Goal: Task Accomplishment & Management: Use online tool/utility

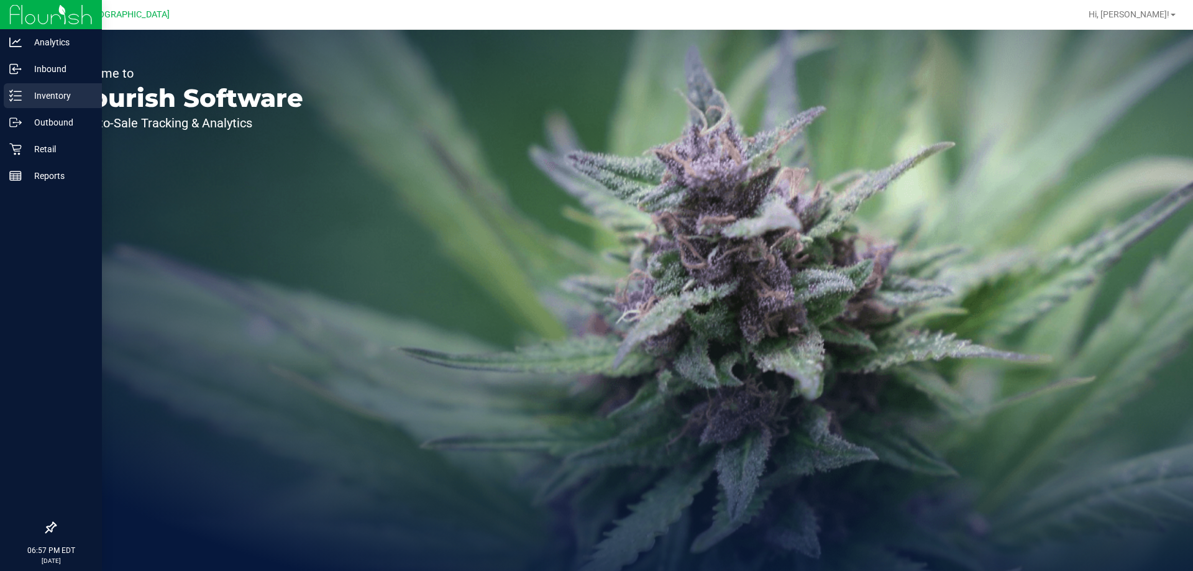
click at [51, 94] on p "Inventory" at bounding box center [59, 95] width 75 height 15
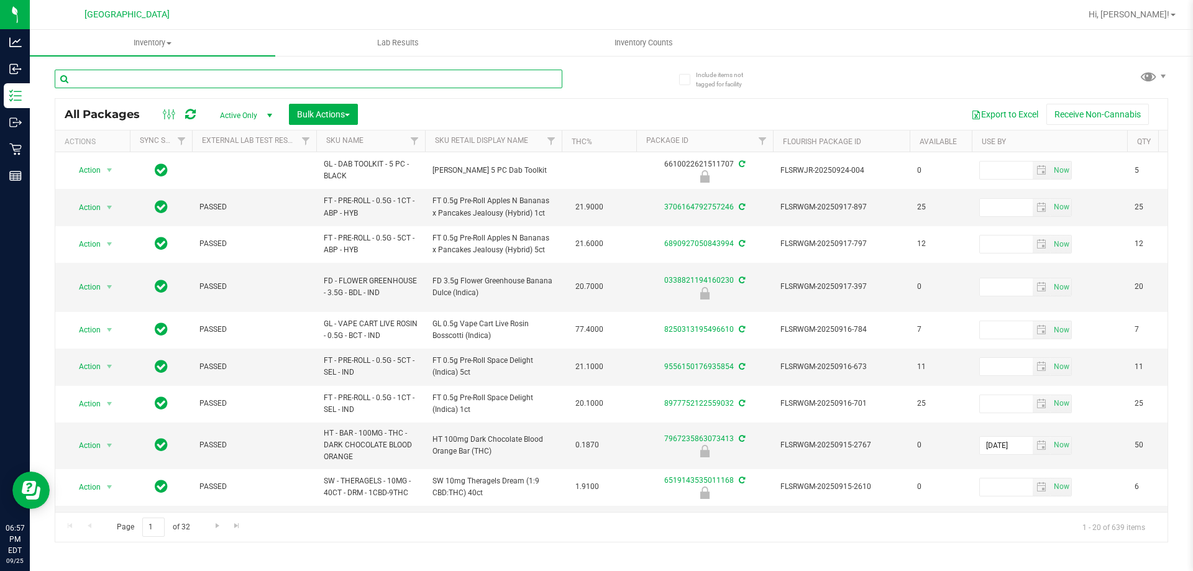
click at [423, 80] on input "text" at bounding box center [309, 79] width 508 height 19
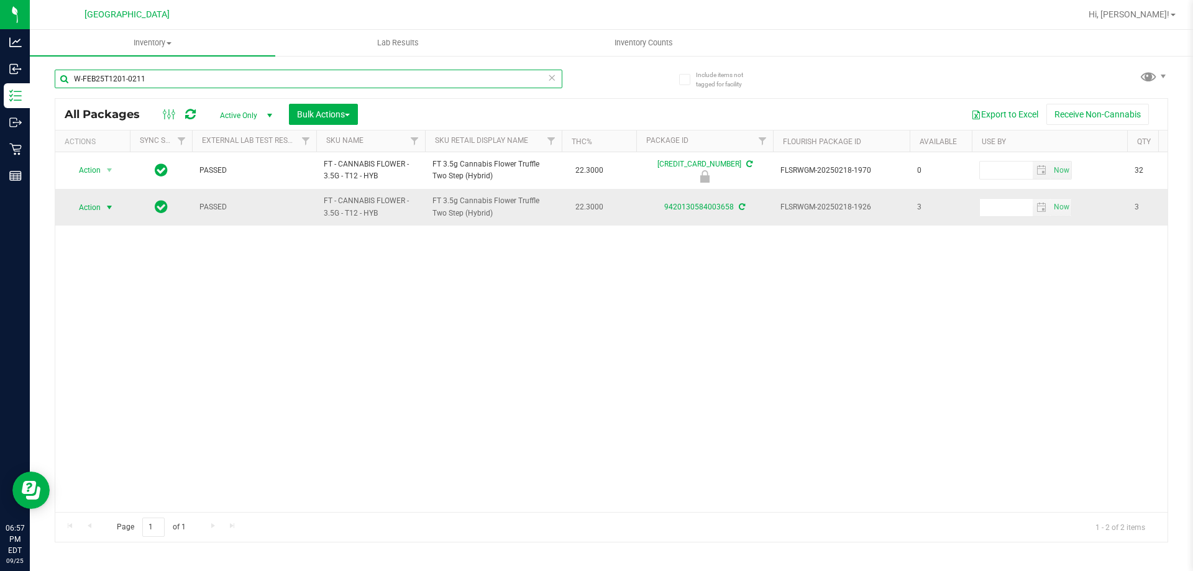
type input "W-FEB25T1201-0211"
click at [104, 209] on span "select" at bounding box center [109, 208] width 10 height 10
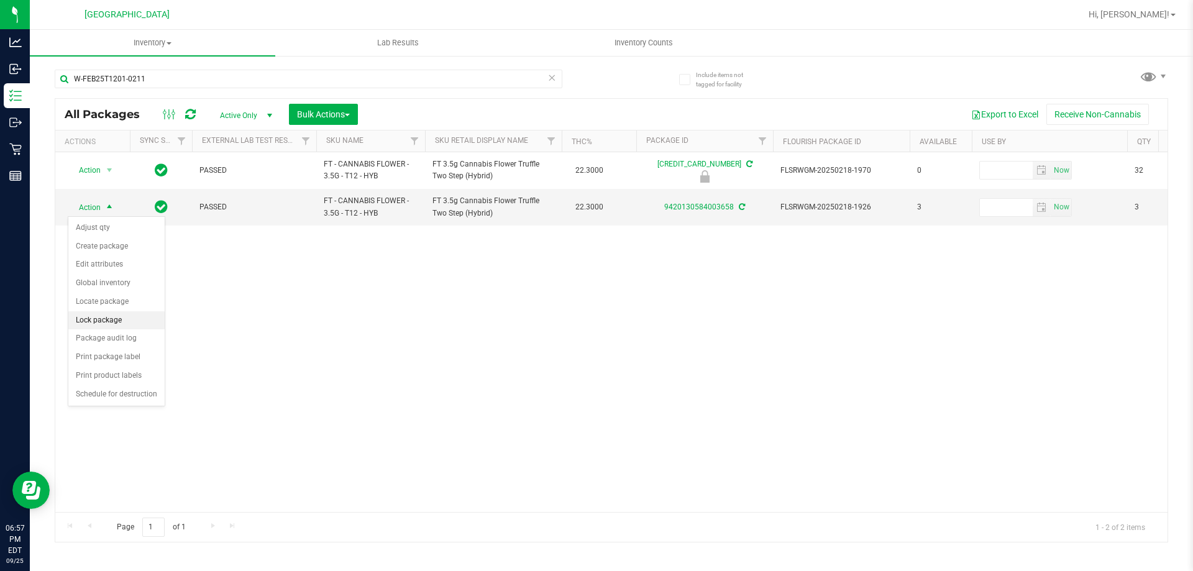
click at [109, 321] on li "Lock package" at bounding box center [116, 320] width 96 height 19
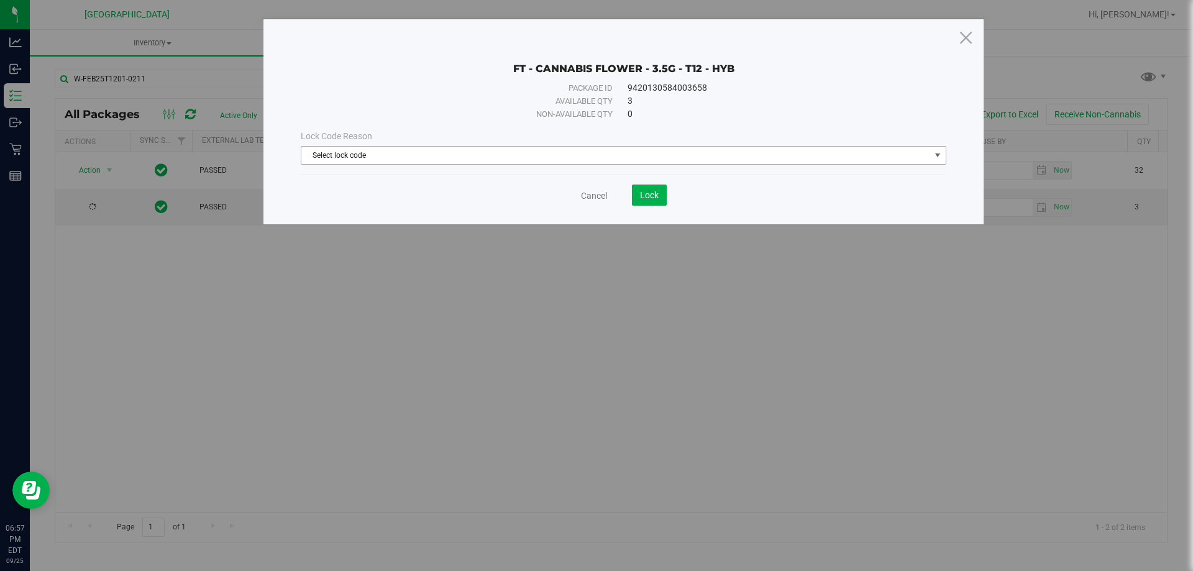
click at [524, 150] on span "Select lock code" at bounding box center [615, 155] width 629 height 17
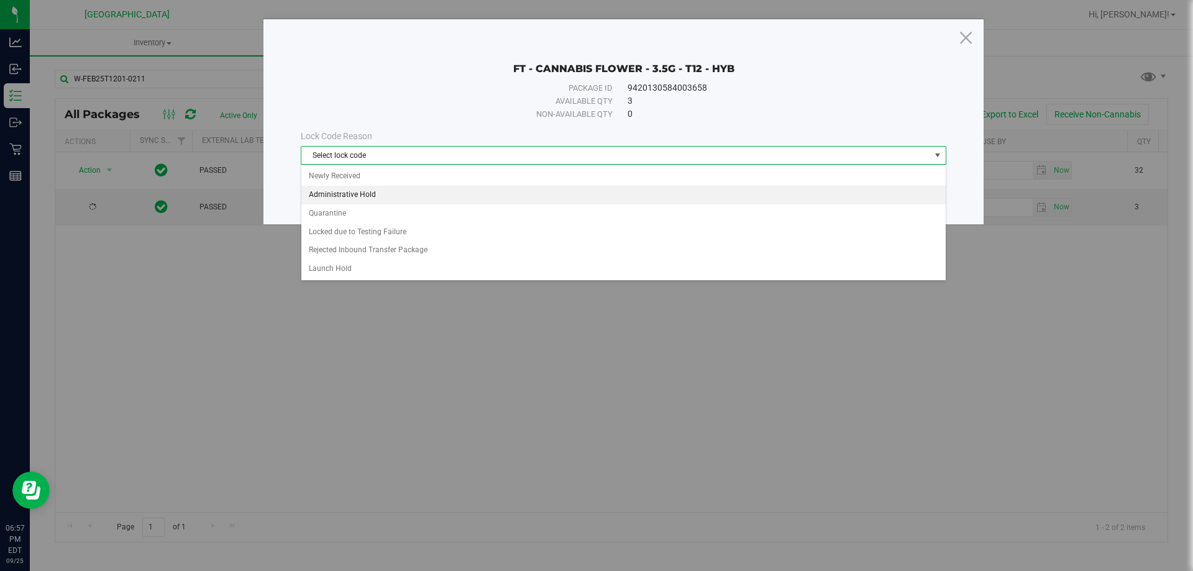
click at [363, 195] on li "Administrative Hold" at bounding box center [623, 195] width 644 height 19
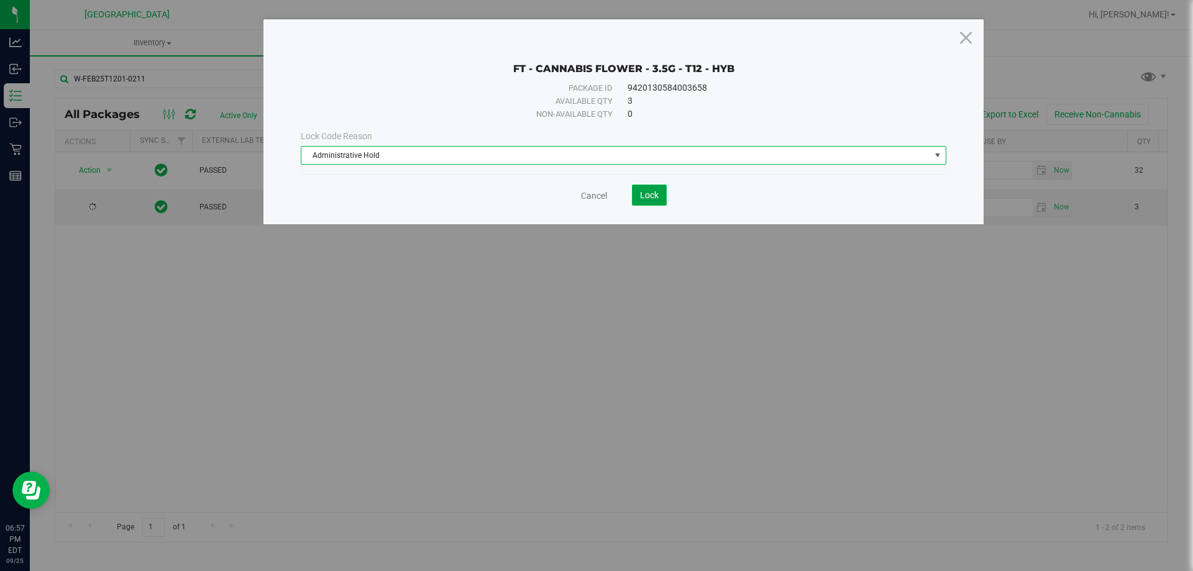
click at [648, 193] on span "Lock" at bounding box center [649, 195] width 19 height 10
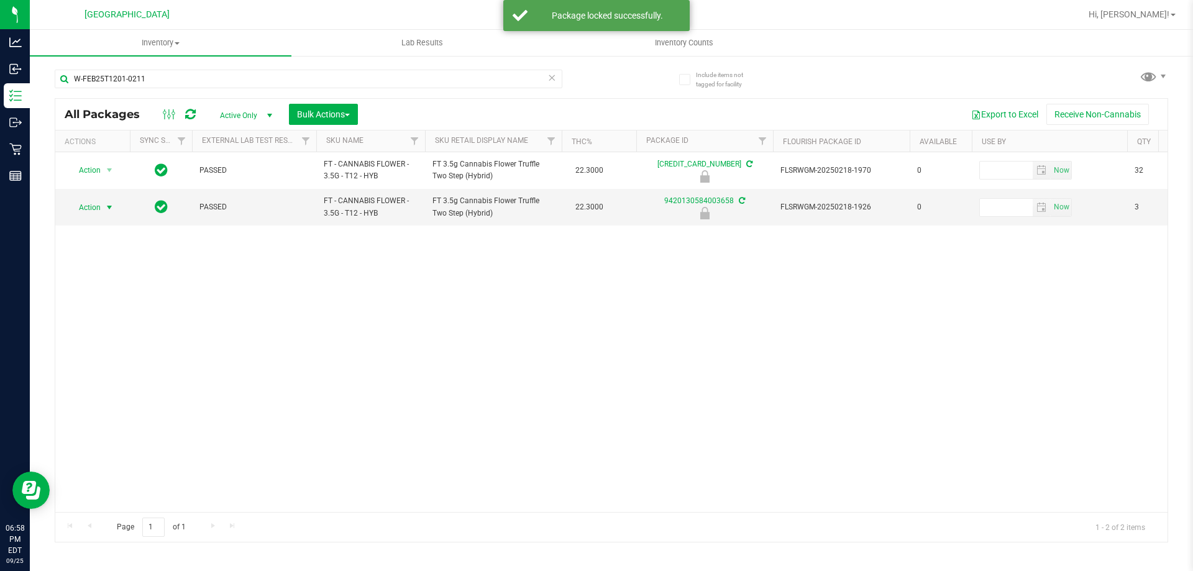
click at [115, 208] on span "select" at bounding box center [110, 207] width 16 height 17
click at [135, 346] on li "Unlock package" at bounding box center [108, 355] width 80 height 19
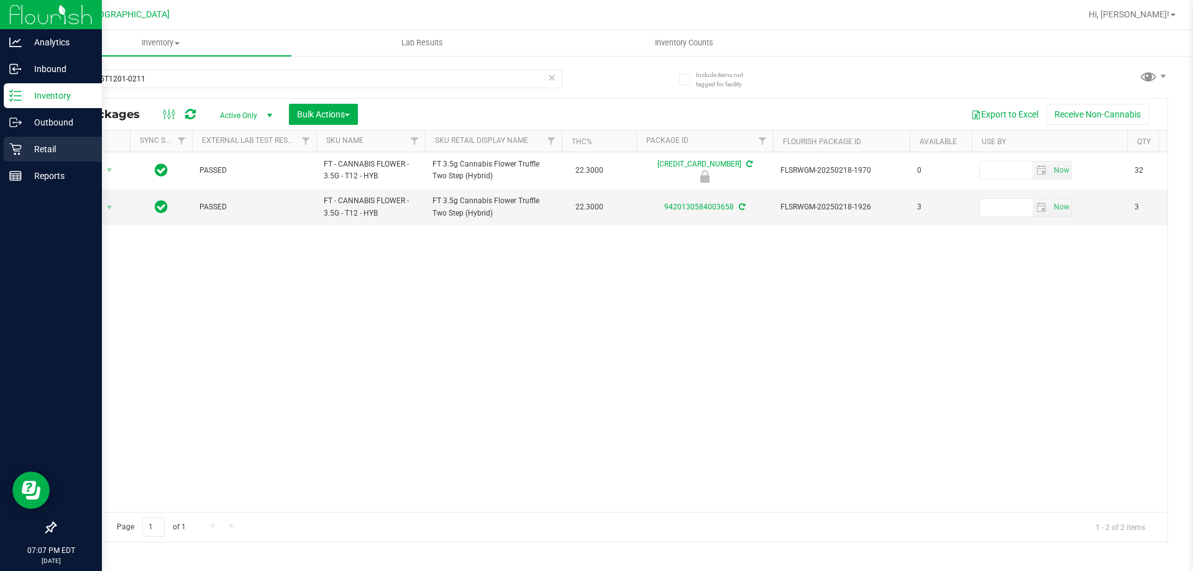
click at [42, 147] on p "Retail" at bounding box center [59, 149] width 75 height 15
